Goal: Information Seeking & Learning: Check status

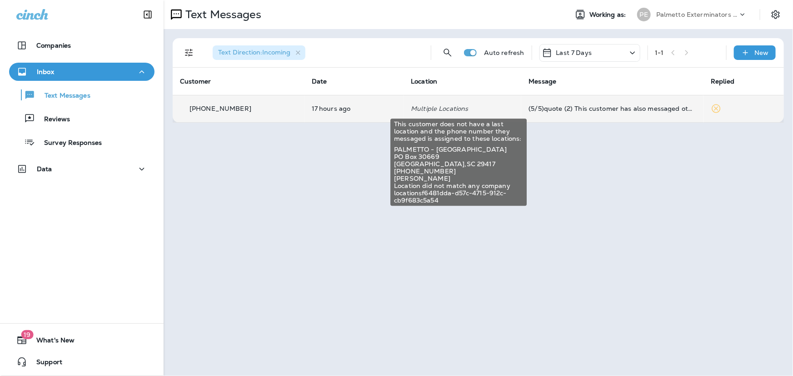
click at [480, 108] on p "Multiple Locations" at bounding box center [462, 108] width 103 height 7
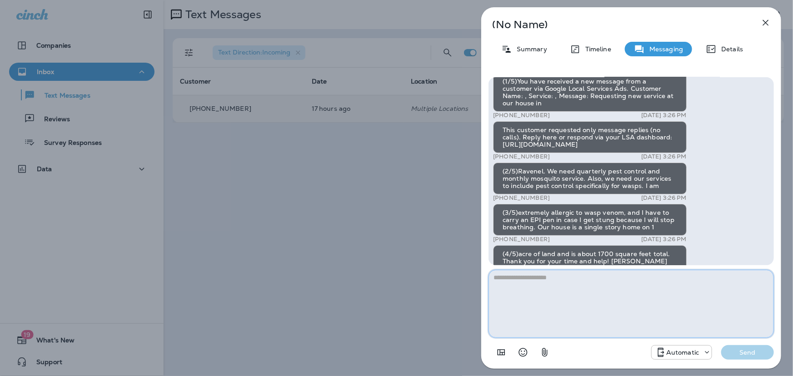
scroll to position [-68, 0]
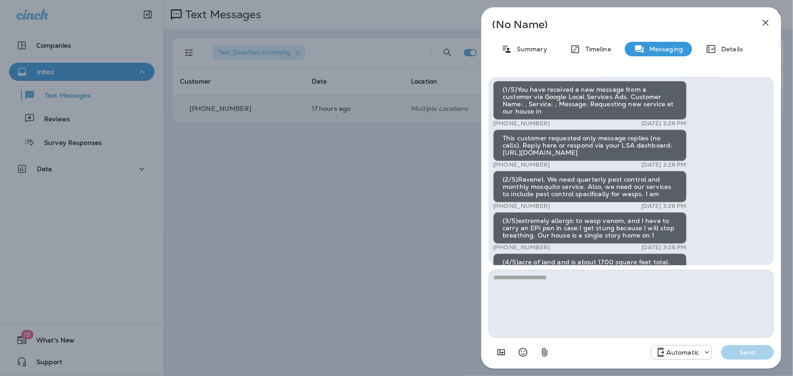
click at [767, 21] on icon "button" at bounding box center [766, 23] width 6 height 6
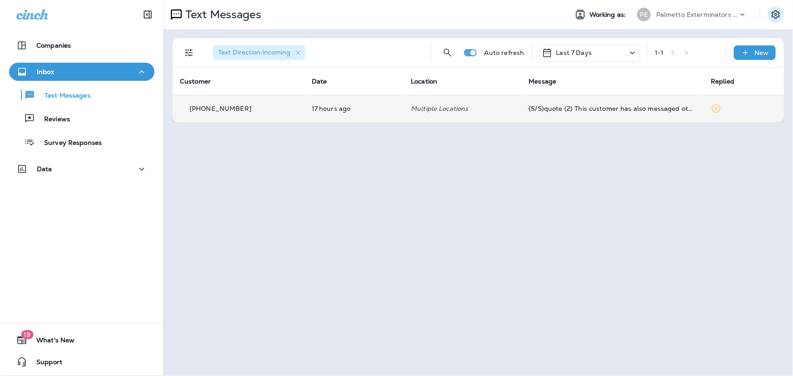
click at [776, 14] on icon "Settings" at bounding box center [775, 14] width 8 height 9
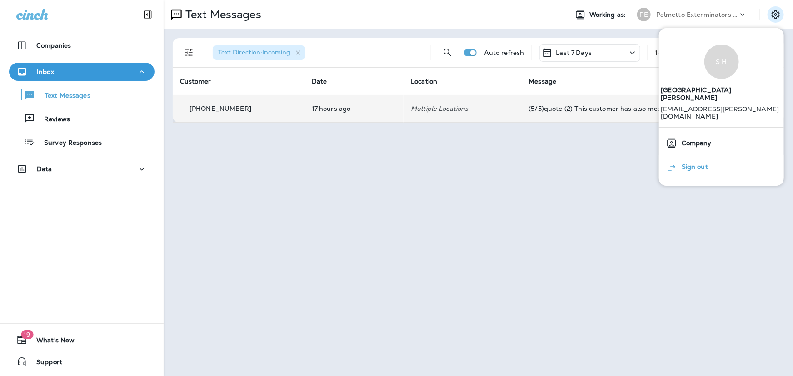
click at [701, 163] on span "Sign out" at bounding box center [692, 167] width 31 height 8
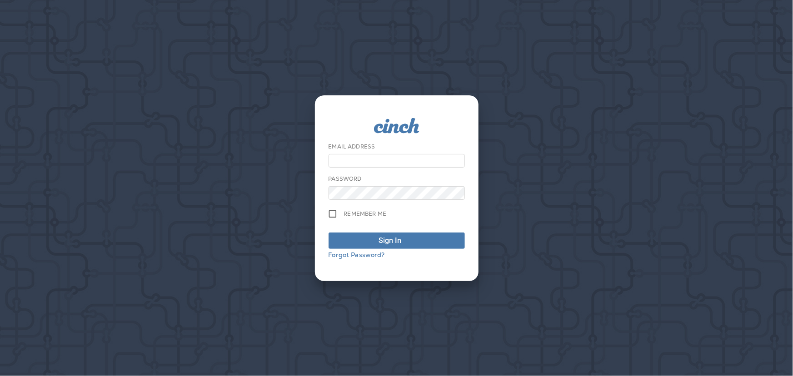
type input "**********"
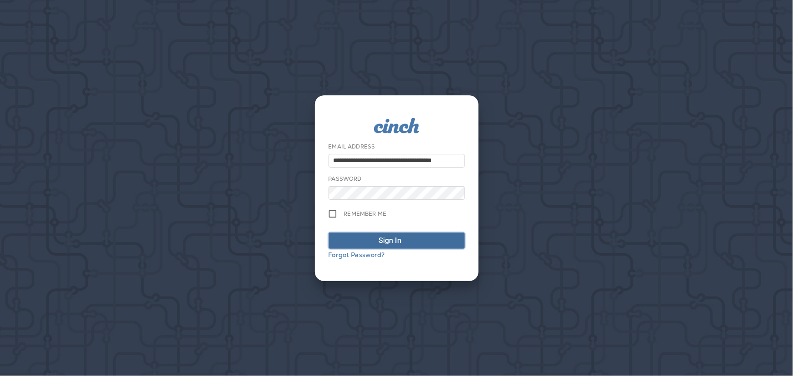
click at [406, 241] on div "submit" at bounding box center [409, 240] width 9 height 11
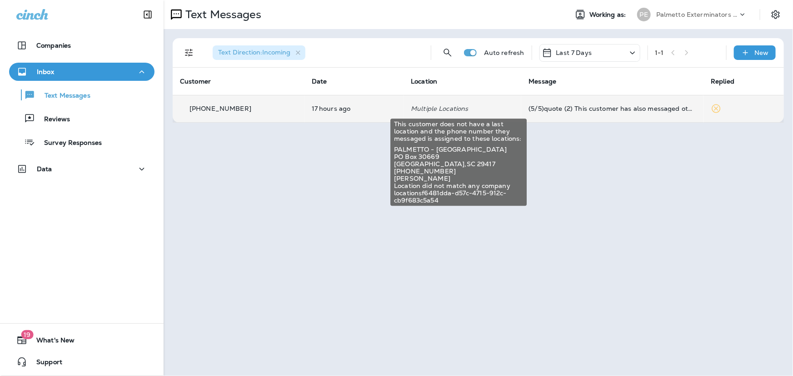
click at [423, 111] on p "Multiple Locations" at bounding box center [462, 108] width 103 height 7
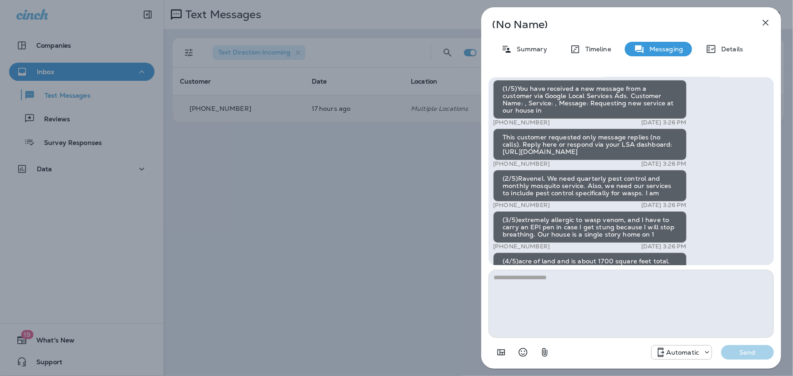
scroll to position [-68, 0]
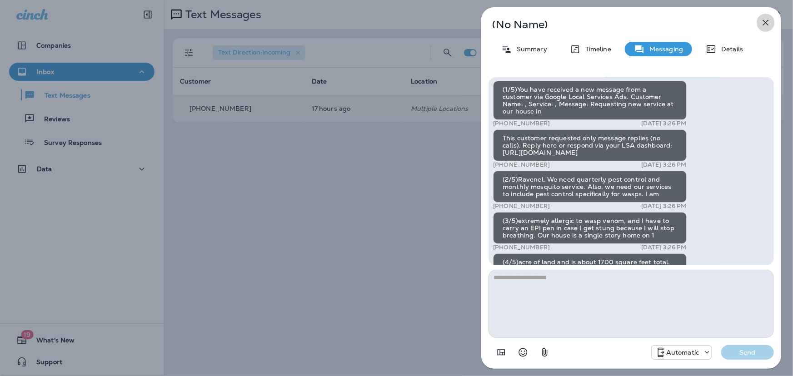
click at [761, 24] on icon "button" at bounding box center [765, 22] width 11 height 11
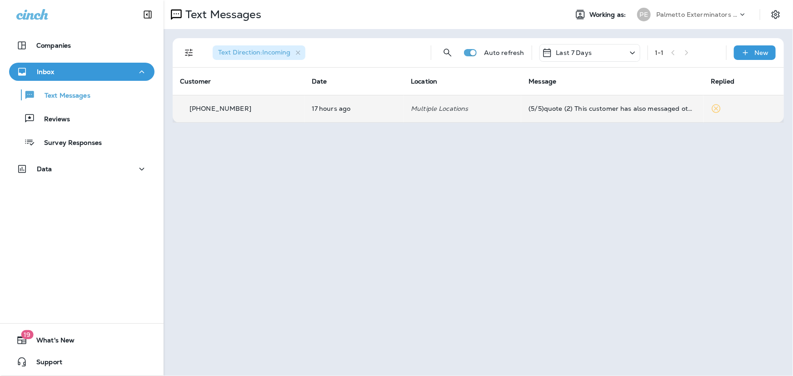
click at [382, 119] on td "17 hours ago" at bounding box center [353, 108] width 99 height 27
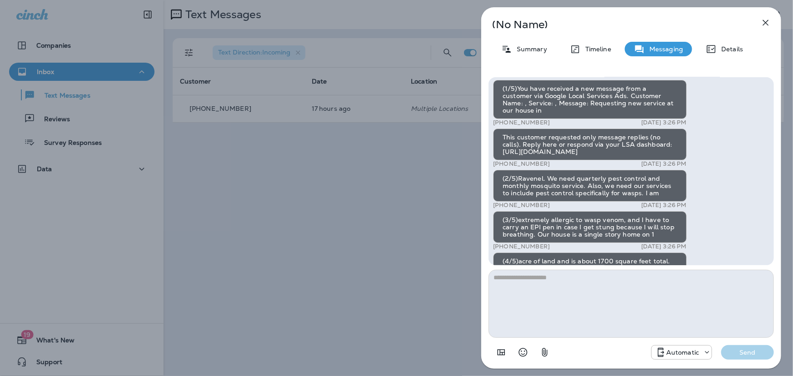
scroll to position [-68, 0]
